Goal: Book appointment/travel/reservation

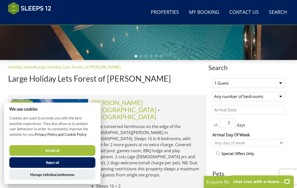
scroll to position [142, 0]
click at [54, 168] on button "Reject all" at bounding box center [52, 162] width 86 height 11
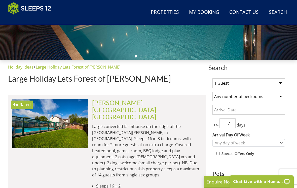
scroll to position [143, 0]
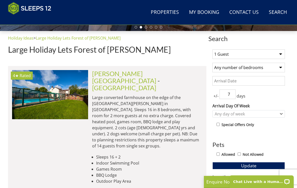
scroll to position [171, 0]
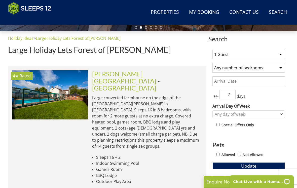
click at [279, 53] on select "1 Guest 2 Guests 3 Guests 4 Guests 5 Guests 6 Guests 7 Guests 8 Guests 9 Guests…" at bounding box center [249, 55] width 73 height 10
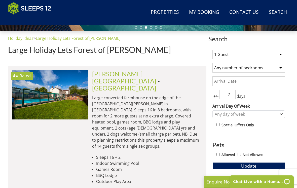
select select "10"
click at [276, 67] on select "Any number of bedrooms 1 Bedroom 2 Bedrooms 3 Bedrooms 4 Bedrooms 5 Bedrooms 6 …" at bounding box center [249, 68] width 73 height 10
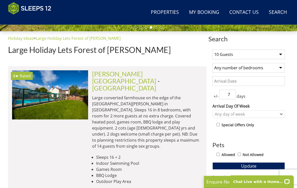
click at [155, 160] on li "Indoor Swimming Pool" at bounding box center [149, 163] width 106 height 6
click at [76, 96] on img at bounding box center [50, 94] width 76 height 49
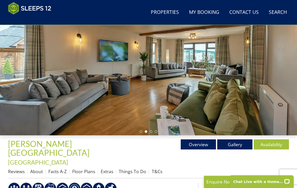
scroll to position [68, 0]
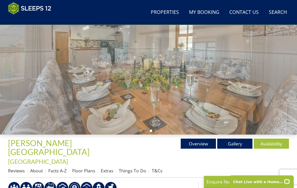
click at [270, 144] on link "Availability" at bounding box center [271, 143] width 35 height 10
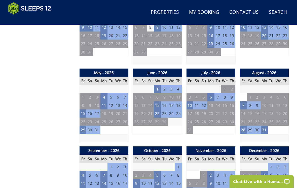
scroll to position [346, 0]
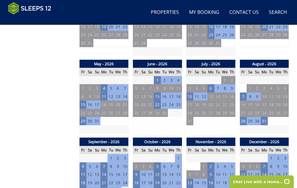
click at [244, 117] on td "28" at bounding box center [243, 121] width 7 height 8
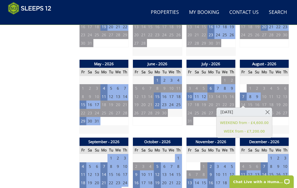
click at [137, 187] on td "23" at bounding box center [136, 191] width 7 height 8
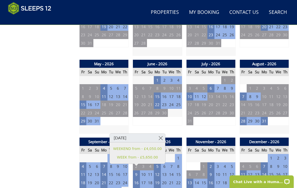
click at [158, 139] on link at bounding box center [160, 137] width 9 height 9
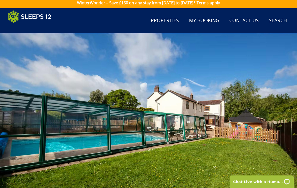
scroll to position [0, 0]
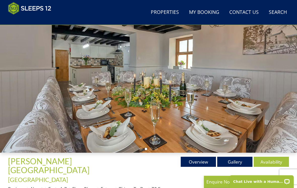
select select "10"
